Goal: Task Accomplishment & Management: Manage account settings

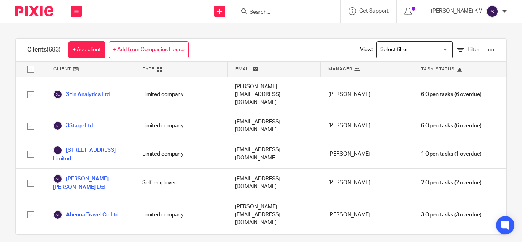
click at [482, 14] on div "[PERSON_NAME] K V" at bounding box center [469, 11] width 76 height 12
click at [481, 42] on span "Email integration" at bounding box center [483, 41] width 40 height 5
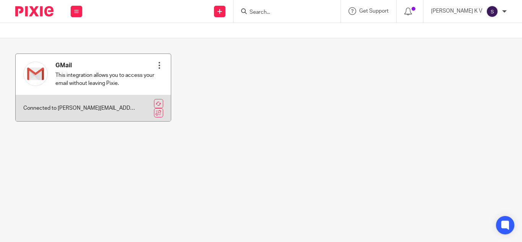
click at [158, 65] on div at bounding box center [160, 66] width 8 height 8
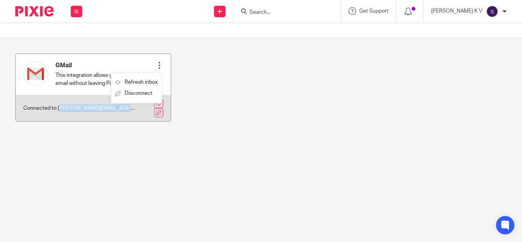
drag, startPoint x: 61, startPoint y: 106, endPoint x: 135, endPoint y: 107, distance: 74.2
click at [135, 107] on div "Connected to shobana@jumpaccounting.co.uk" at bounding box center [93, 108] width 155 height 26
click at [118, 112] on p "Connected to shobana@jumpaccounting.co.uk" at bounding box center [79, 108] width 112 height 8
click at [115, 108] on p "Connected to shobana@jumpaccounting.co.uk" at bounding box center [79, 108] width 112 height 8
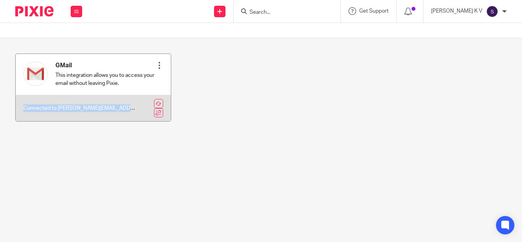
click at [115, 108] on p "Connected to shobana@jumpaccounting.co.uk" at bounding box center [79, 108] width 112 height 8
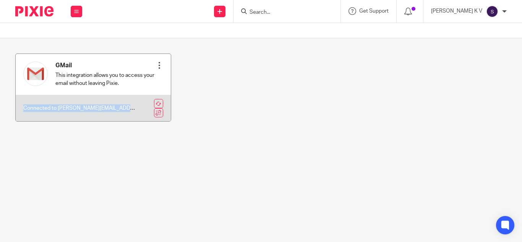
click at [115, 108] on p "Connected to shobana@jumpaccounting.co.uk" at bounding box center [79, 108] width 112 height 8
click at [70, 109] on p "Connected to shobana@jumpaccounting.co.uk" at bounding box center [79, 108] width 112 height 8
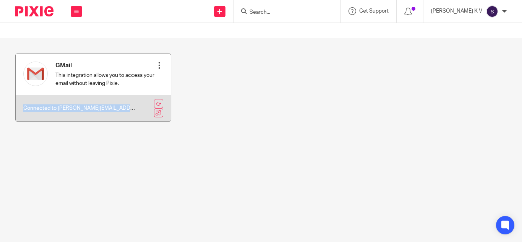
click at [53, 109] on p "Connected to shobana@jumpaccounting.co.uk" at bounding box center [79, 108] width 112 height 8
click at [54, 107] on p "Connected to shobana@jumpaccounting.co.uk" at bounding box center [79, 108] width 112 height 8
click at [57, 106] on p "Connected to shobana@jumpaccounting.co.uk" at bounding box center [79, 108] width 112 height 8
click at [81, 106] on p "Connected to shobana@jumpaccounting.co.uk" at bounding box center [79, 108] width 112 height 8
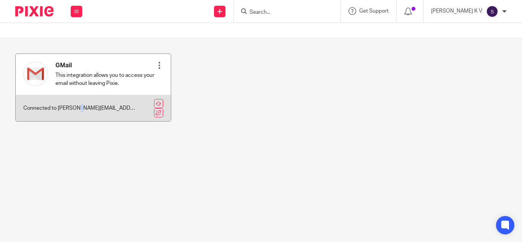
click at [81, 106] on p "Connected to shobana@jumpaccounting.co.uk" at bounding box center [79, 108] width 112 height 8
click at [103, 106] on p "Connected to shobana@jumpaccounting.co.uk" at bounding box center [79, 108] width 112 height 8
click at [115, 107] on p "Connected to shobana@jumpaccounting.co.uk" at bounding box center [79, 108] width 112 height 8
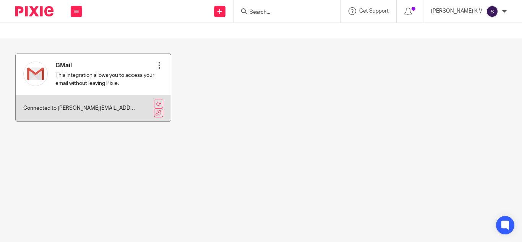
click at [125, 106] on p "Connected to shobana@jumpaccounting.co.uk" at bounding box center [79, 108] width 112 height 8
click at [120, 109] on p "Connected to shobana@jumpaccounting.co.uk" at bounding box center [79, 108] width 112 height 8
click at [154, 102] on link at bounding box center [158, 103] width 9 height 9
click at [156, 64] on div at bounding box center [160, 66] width 8 height 8
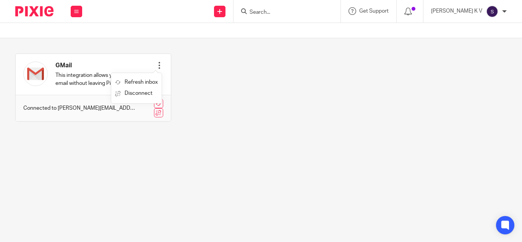
click at [221, 70] on div "GMail This integration allows you to access your email without leaving Pixie. R…" at bounding box center [254, 94] width 503 height 80
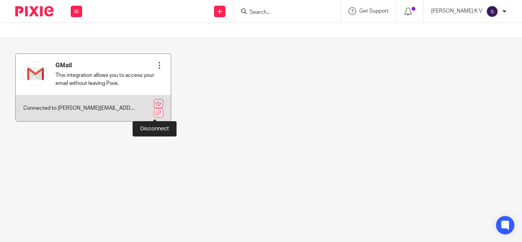
click at [156, 115] on link at bounding box center [158, 112] width 9 height 9
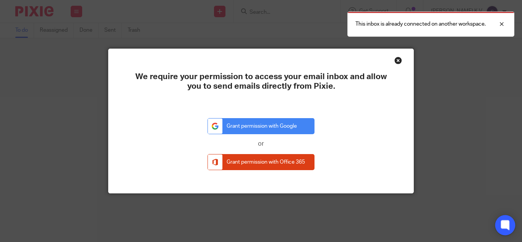
click at [509, 227] on icon at bounding box center [505, 225] width 8 height 10
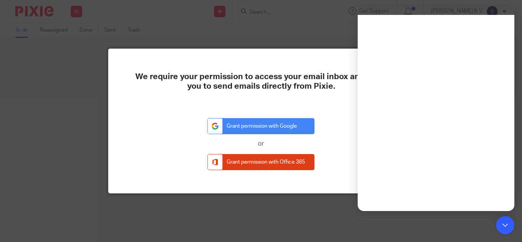
drag, startPoint x: 0, startPoint y: 146, endPoint x: 18, endPoint y: 143, distance: 18.6
click at [0, 146] on div "We require your permission to access your email inbox and allow you to send ema…" at bounding box center [261, 121] width 522 height 242
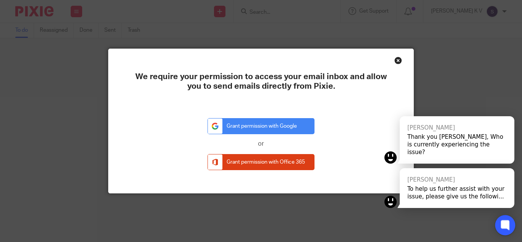
click at [507, 225] on icon at bounding box center [505, 225] width 6 height 6
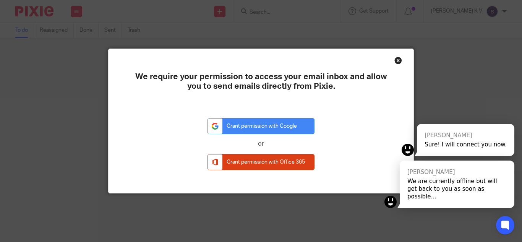
click at [398, 60] on div "Close this dialog window" at bounding box center [399, 61] width 8 height 8
click at [307, 14] on div "We require your permission to access your email inbox and allow you to send ema…" at bounding box center [261, 121] width 522 height 242
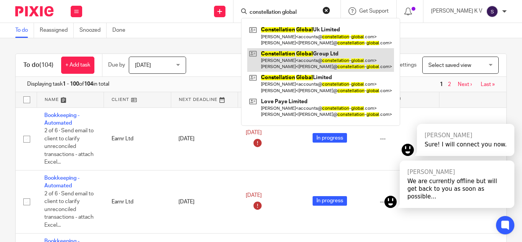
type input "constellation global"
click at [342, 51] on link at bounding box center [320, 60] width 147 height 24
